Goal: Communication & Community: Participate in discussion

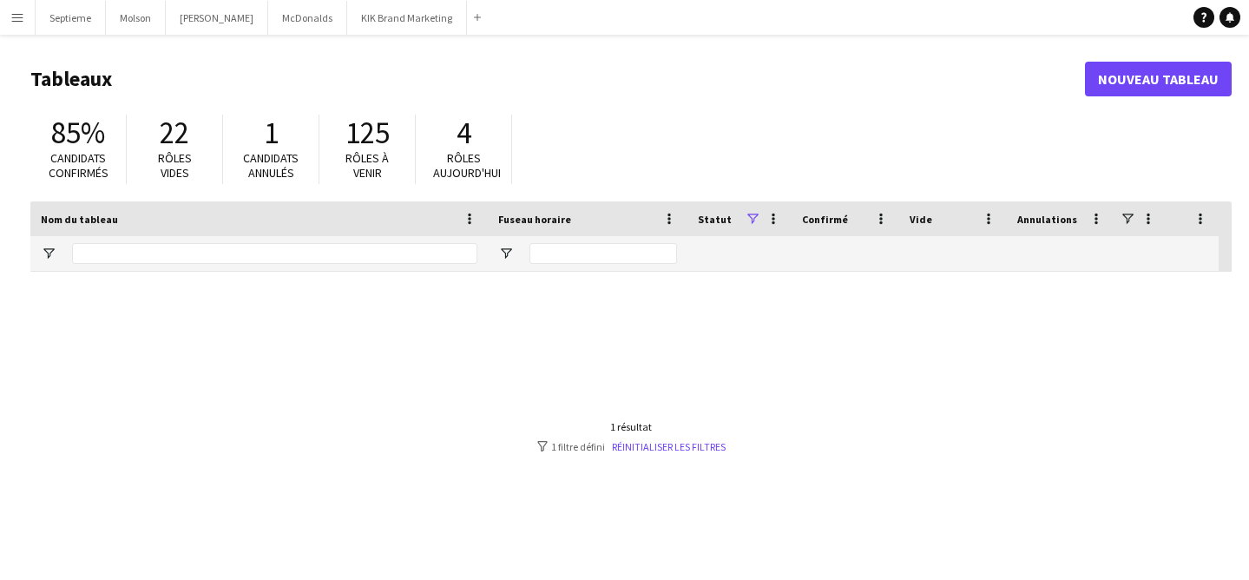
click at [22, 24] on button "Menu" at bounding box center [17, 17] width 35 height 35
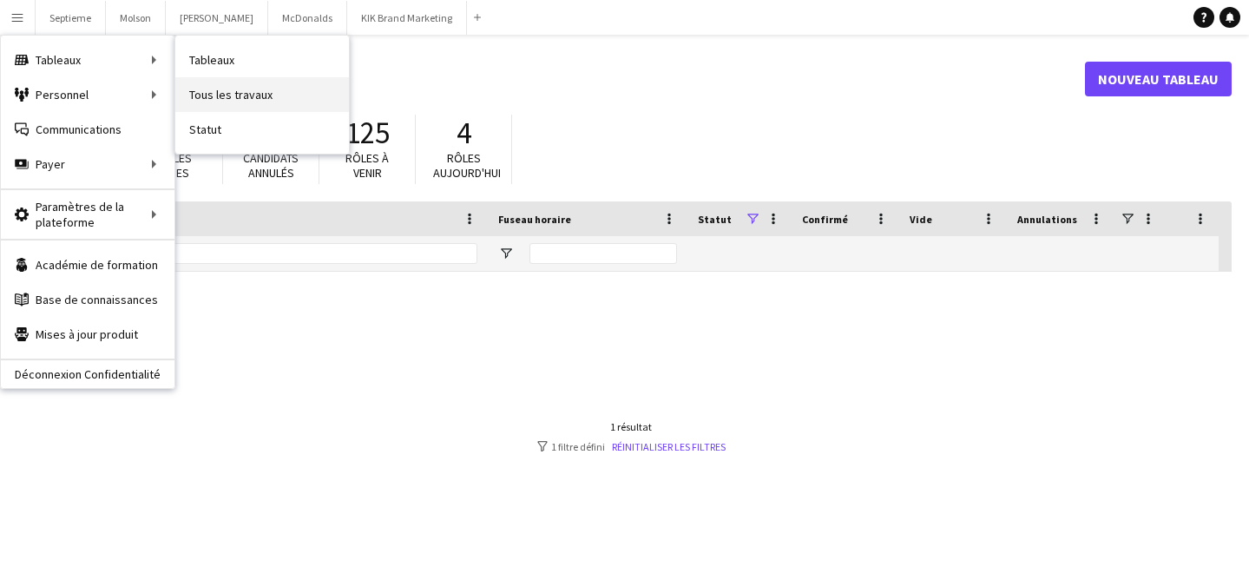
click at [277, 89] on link "Tous les travaux" at bounding box center [262, 94] width 174 height 35
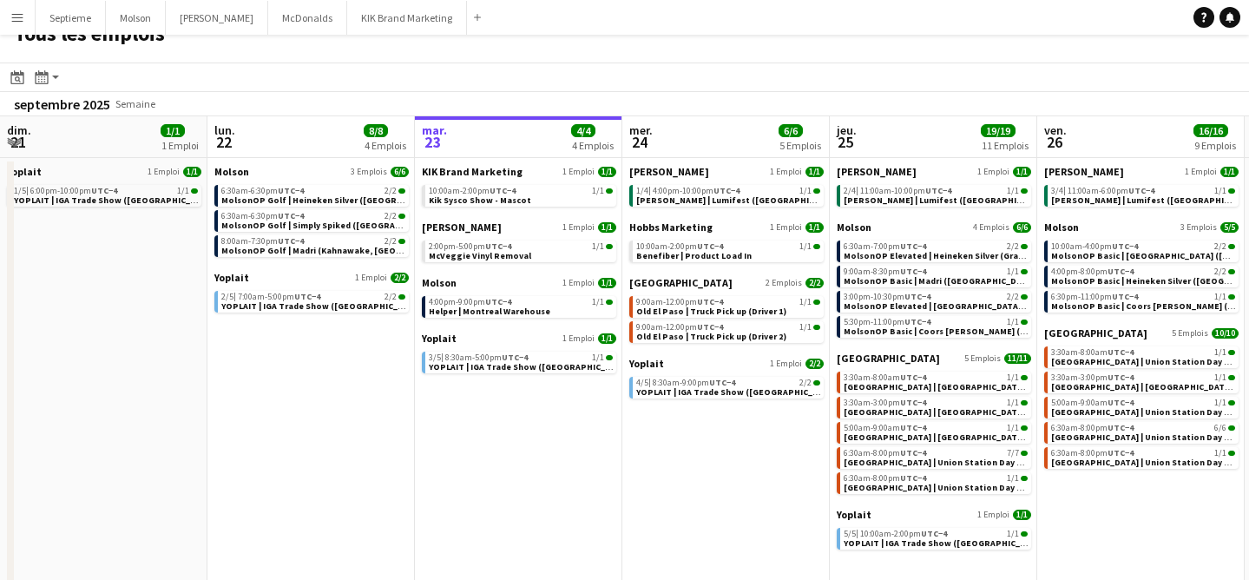
scroll to position [0, 653]
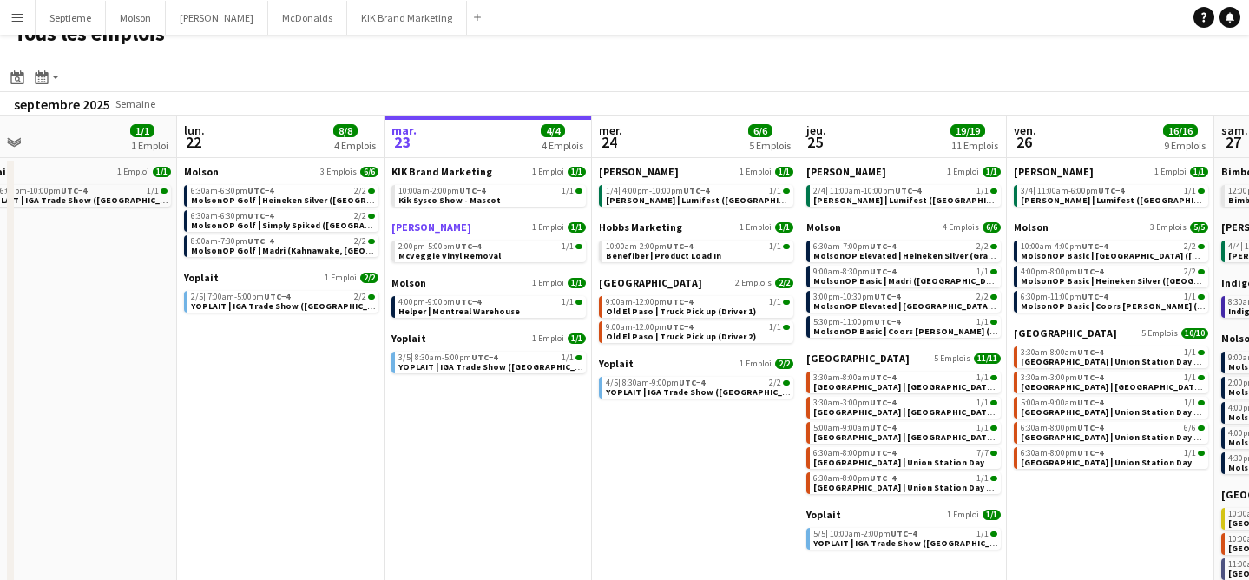
click at [440, 226] on span "[PERSON_NAME]" at bounding box center [431, 226] width 80 height 13
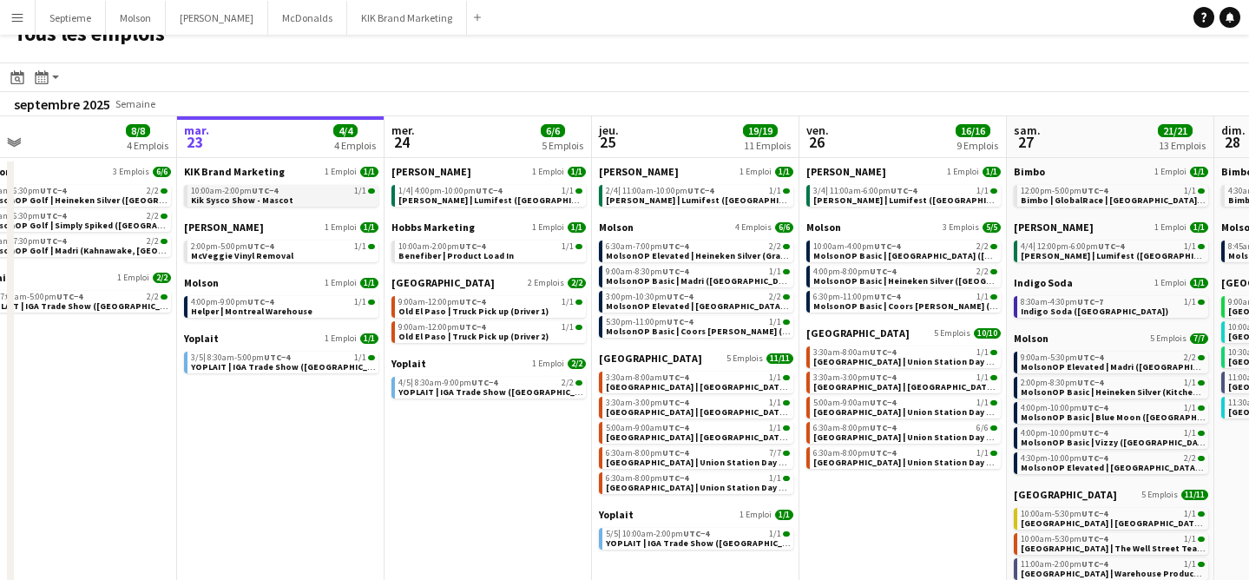
click at [305, 197] on link "10:00am-2:00pm UTC−4 1/1 Kik Sysco Show - Mascot" at bounding box center [283, 195] width 184 height 20
click at [290, 194] on div "10:00am-2:00pm UTC−4 1/1" at bounding box center [283, 191] width 184 height 9
click at [292, 194] on link "10:00am-2:00pm UTC−4 1/1 Kik Sysco Show - Mascot" at bounding box center [283, 195] width 184 height 20
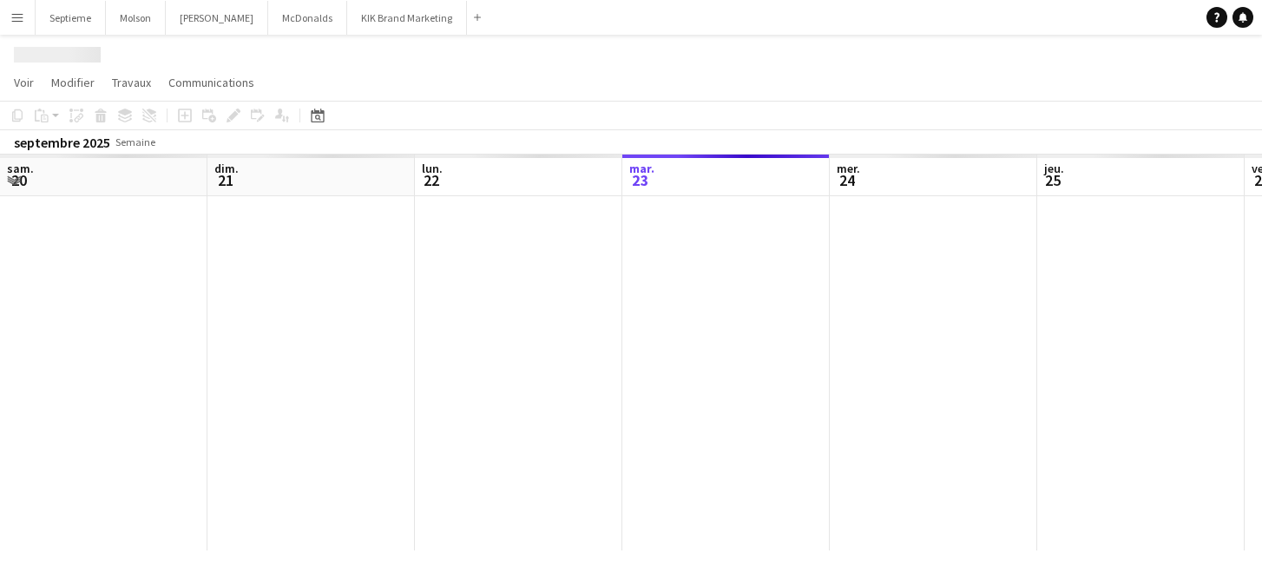
scroll to position [0, 415]
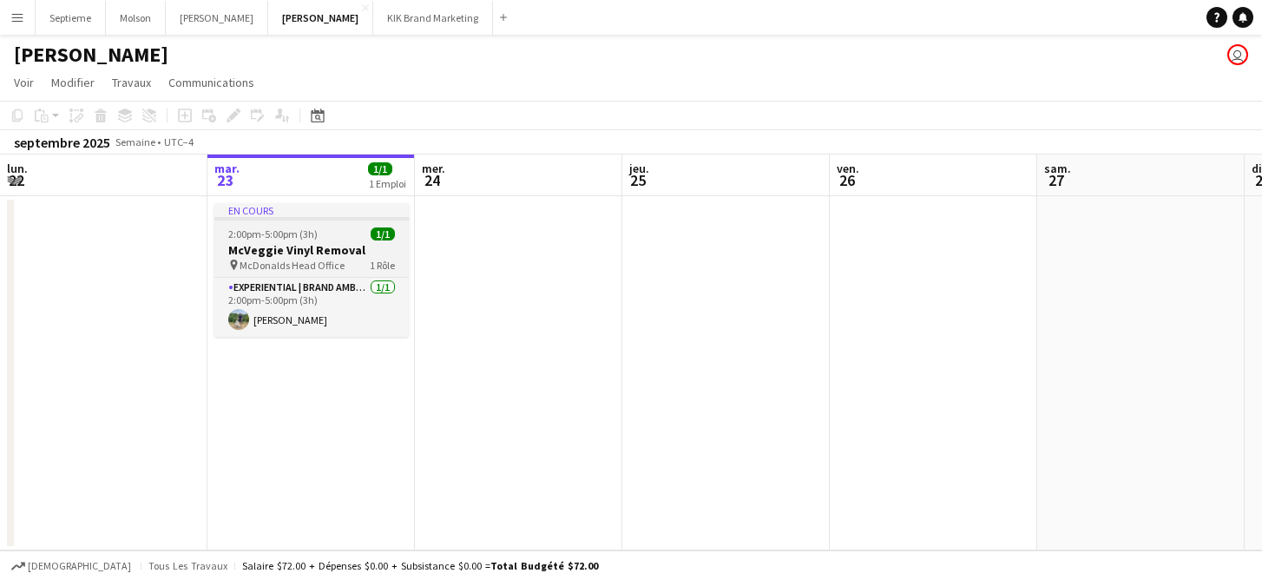
click at [312, 232] on span "2:00pm-5:00pm (3h)" at bounding box center [272, 233] width 89 height 13
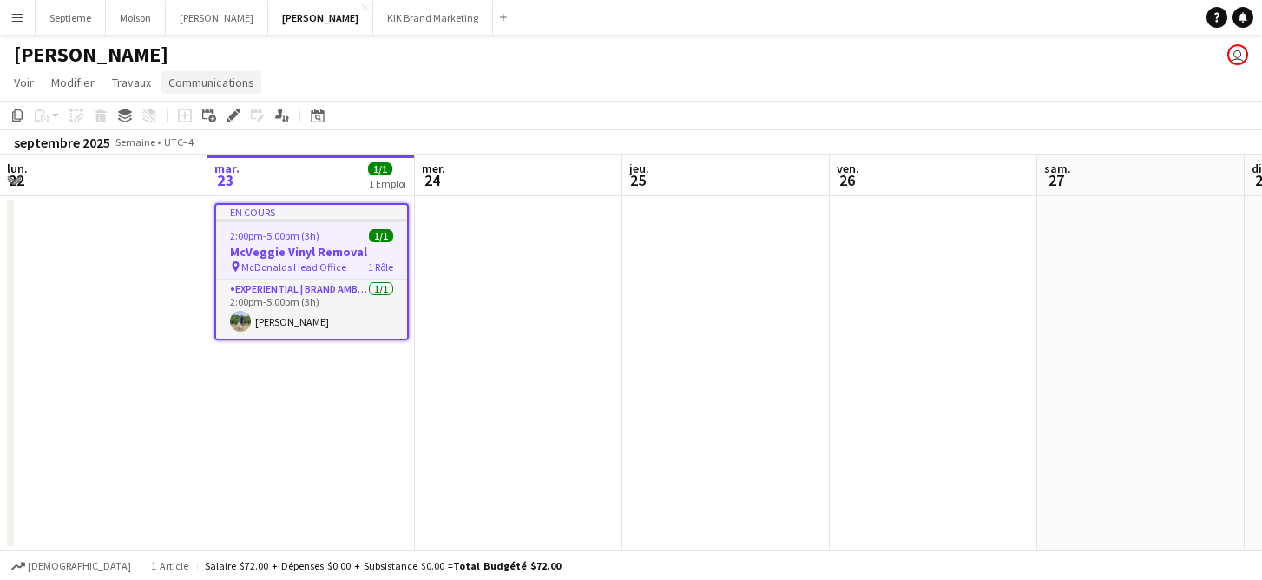
click at [227, 82] on span "Communications" at bounding box center [211, 83] width 86 height 16
click at [277, 153] on link "Créer un chat" at bounding box center [248, 156] width 174 height 36
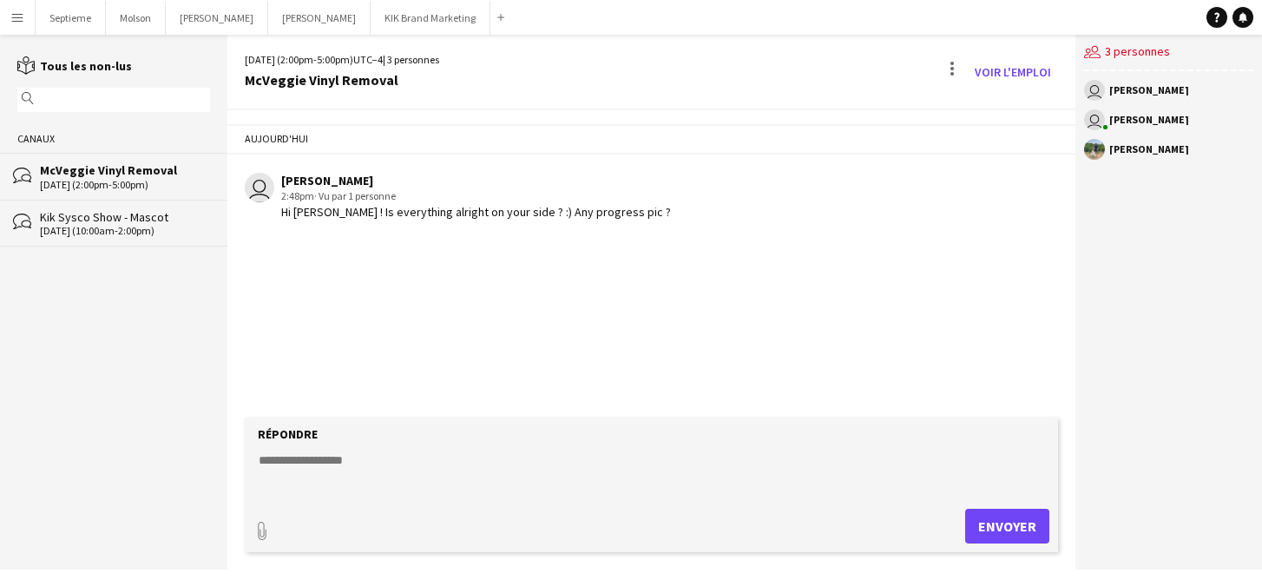
click at [376, 470] on textarea at bounding box center [655, 473] width 797 height 45
type textarea "*"
type textarea "**********"
click at [980, 528] on button "Envoyer" at bounding box center [1007, 526] width 84 height 35
click at [13, 18] on app-icon "Menu" at bounding box center [17, 17] width 14 height 14
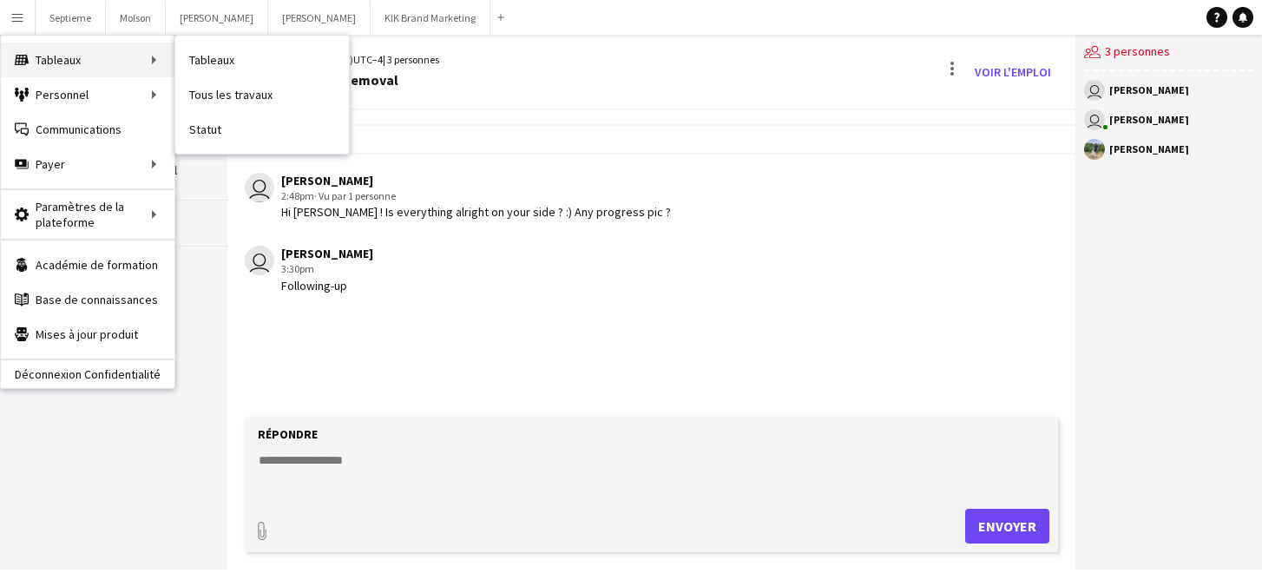
click at [63, 63] on div "Tableaux Tableaux" at bounding box center [88, 60] width 174 height 35
click at [240, 100] on link "Tous les travaux" at bounding box center [262, 94] width 174 height 35
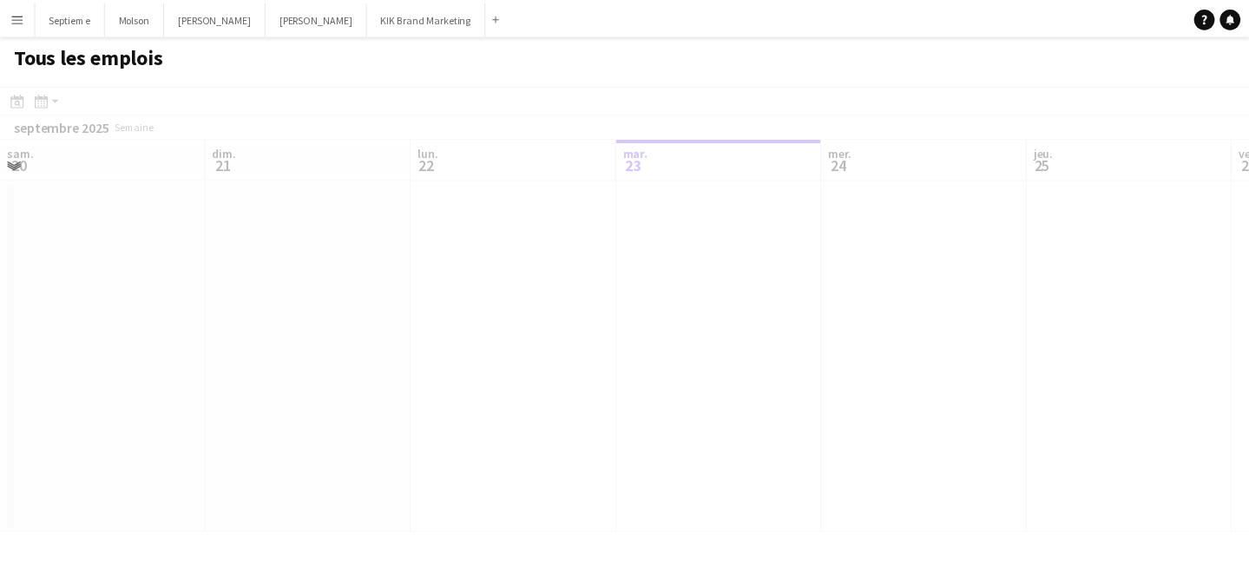
scroll to position [0, 415]
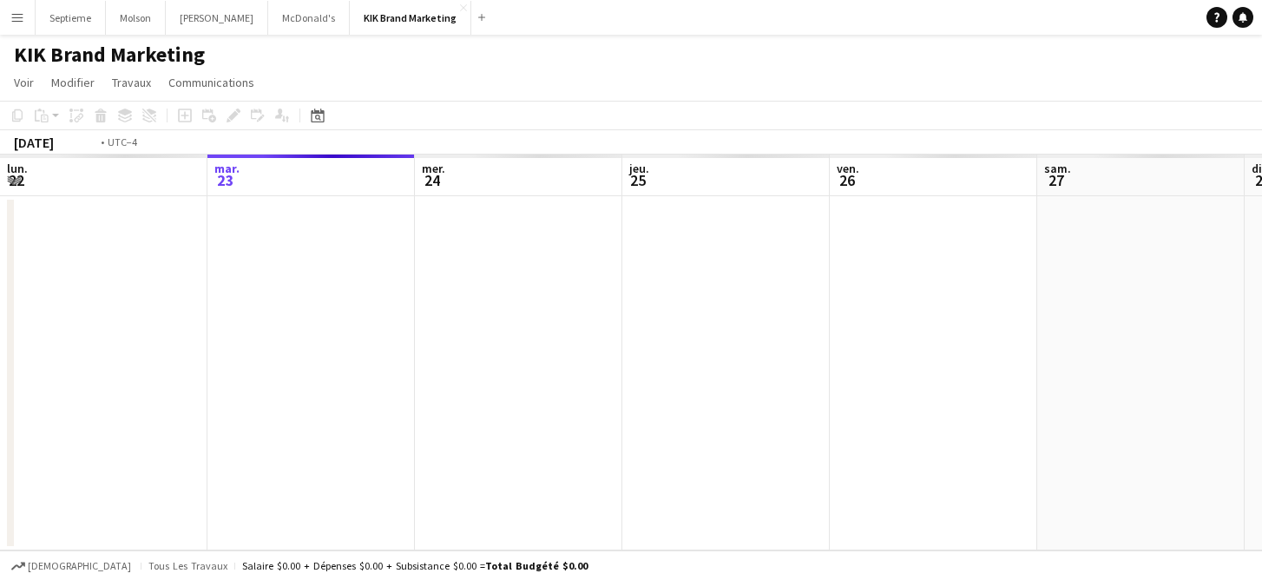
scroll to position [0, 597]
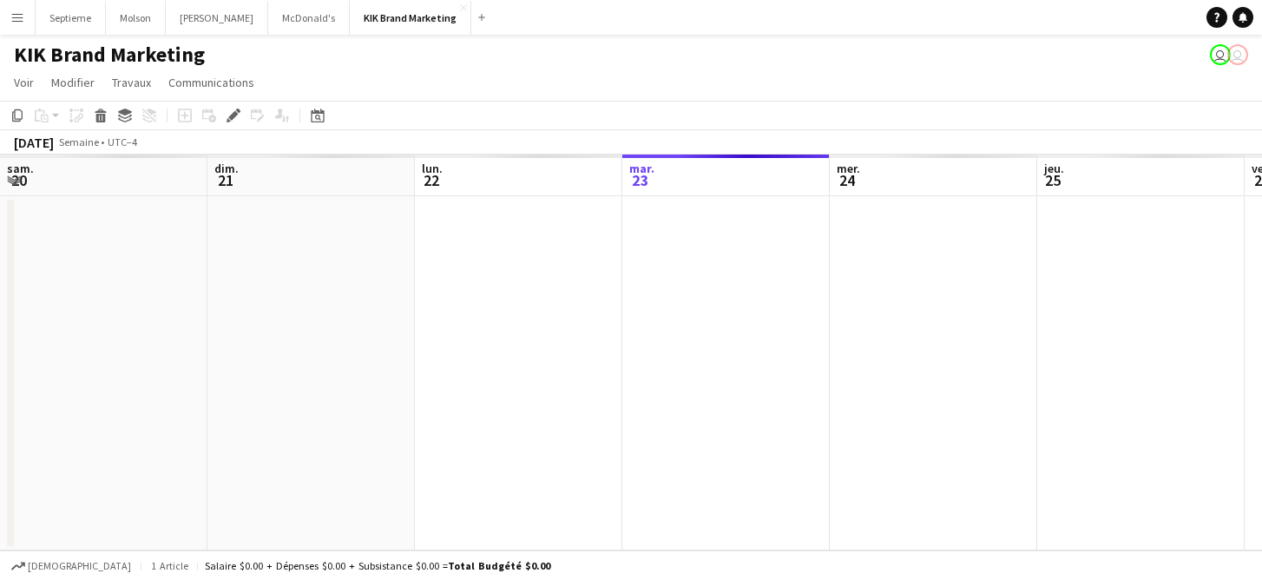
scroll to position [0, 597]
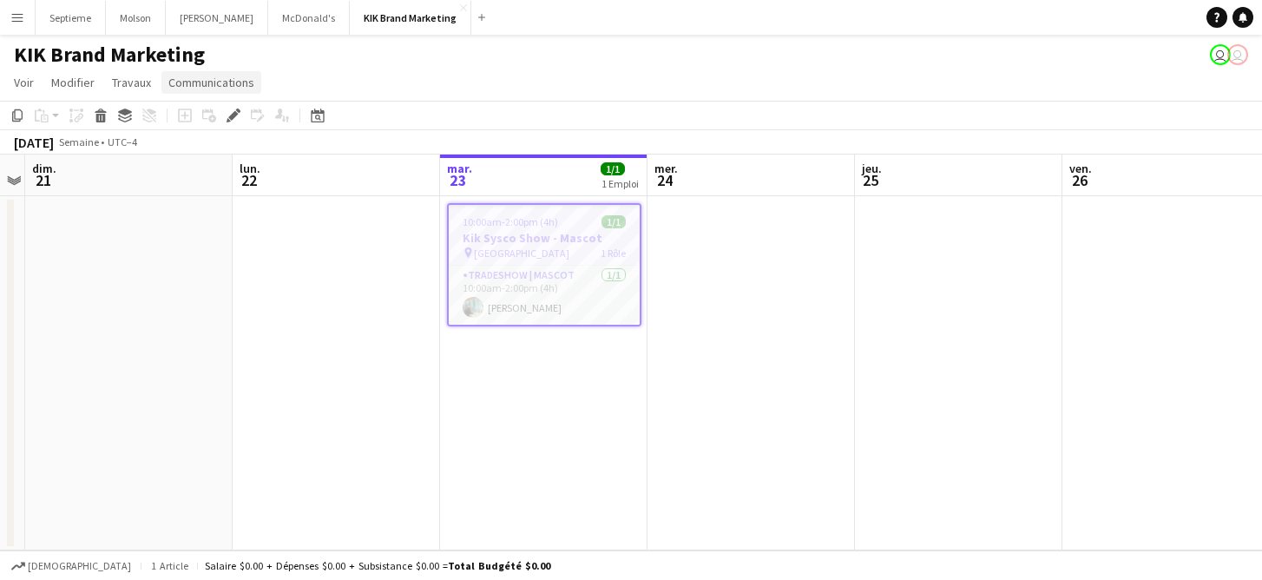
click at [213, 81] on span "Communications" at bounding box center [211, 83] width 86 height 16
click at [374, 90] on app-page-menu "Voir Vue journalière étendue Vue journalière réduite Vue mensuelle Sélecteur de…" at bounding box center [631, 84] width 1262 height 33
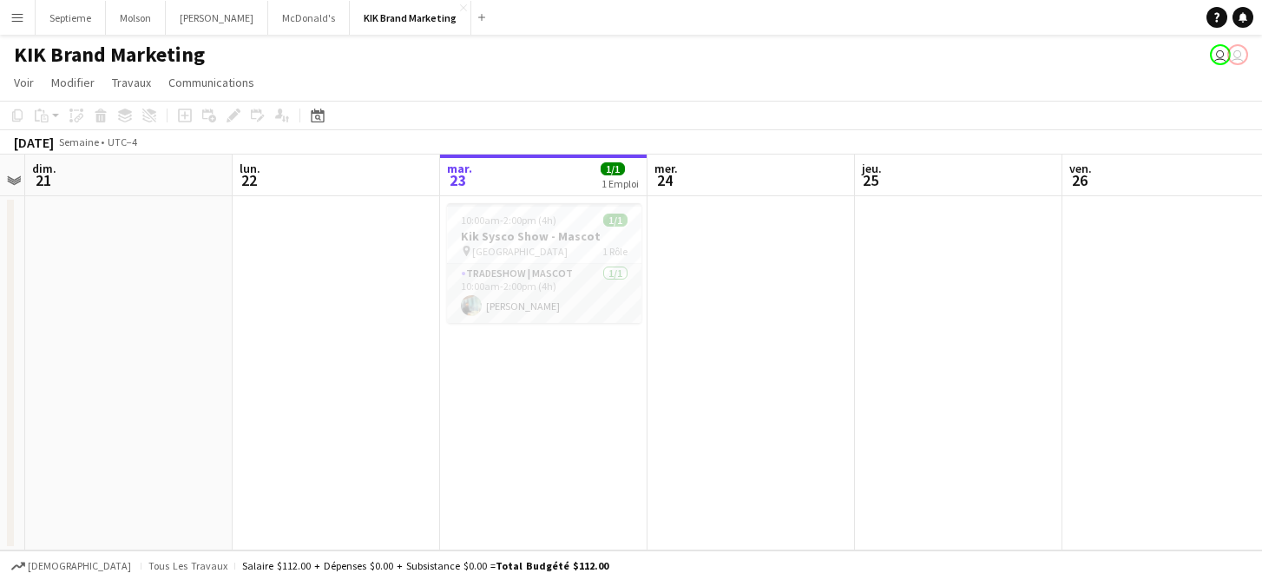
click at [447, 78] on app-page-menu "Voir Vue journalière étendue Vue journalière réduite Vue mensuelle Sélecteur de…" at bounding box center [631, 84] width 1262 height 33
click at [204, 75] on span "Communications" at bounding box center [211, 83] width 86 height 16
click at [363, 101] on app-toolbar "Copier Coller Coller Commande V Coller avec équipage Commande Poste V Coller un…" at bounding box center [631, 116] width 1262 height 30
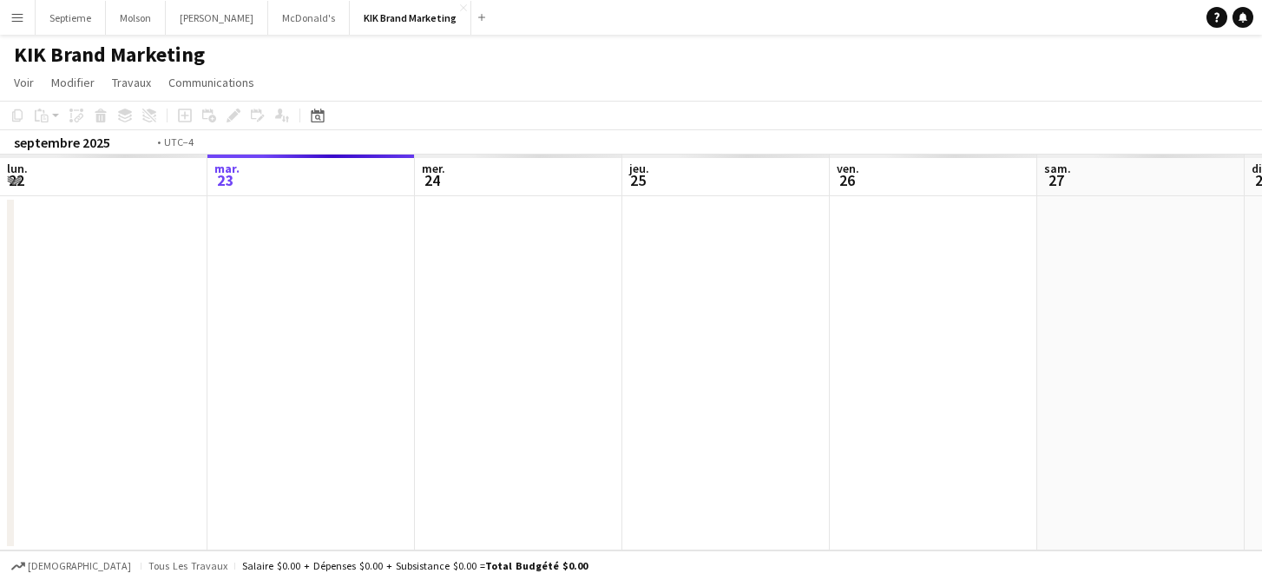
scroll to position [0, 597]
